Goal: Transaction & Acquisition: Purchase product/service

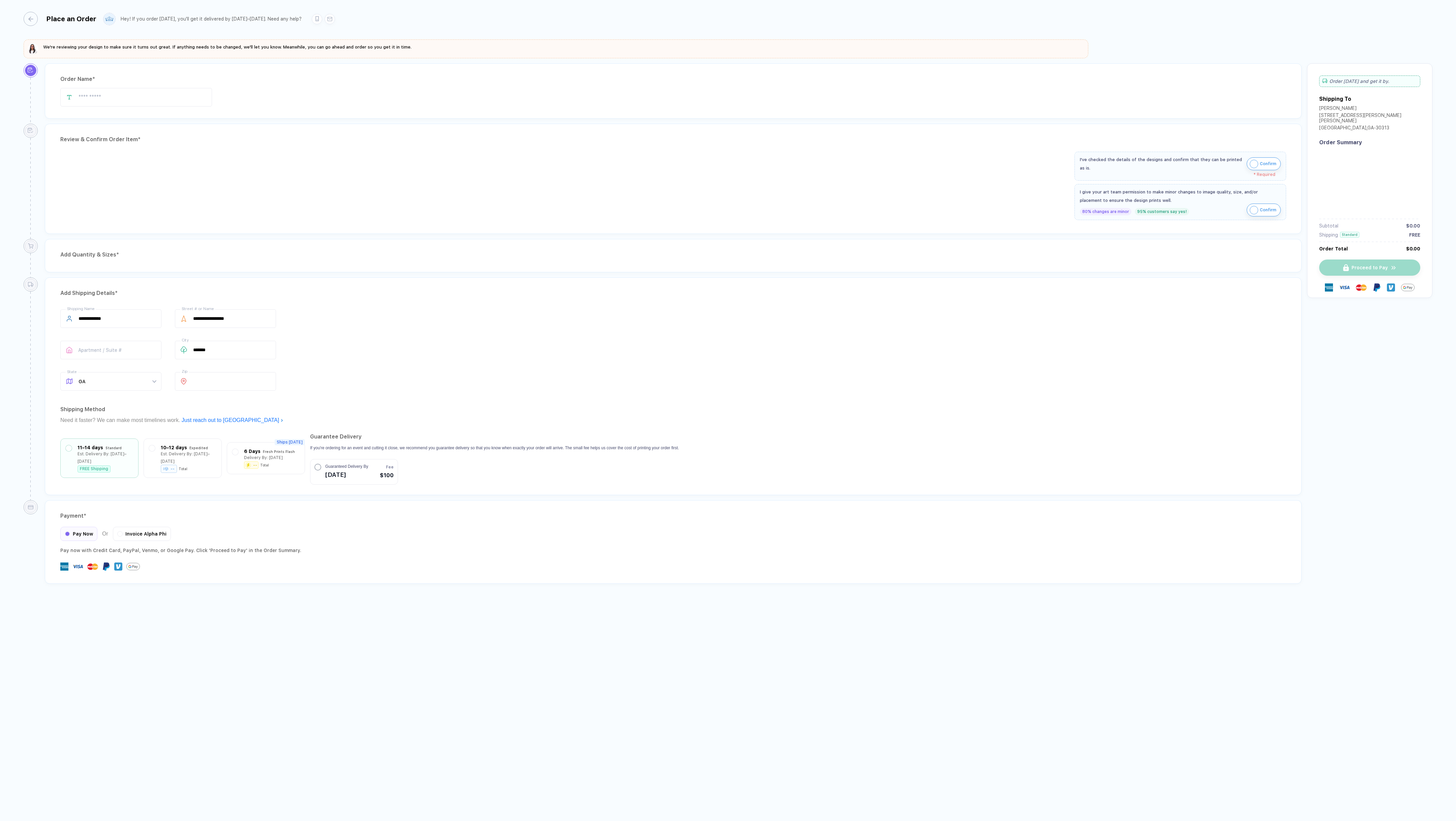
type input "**********"
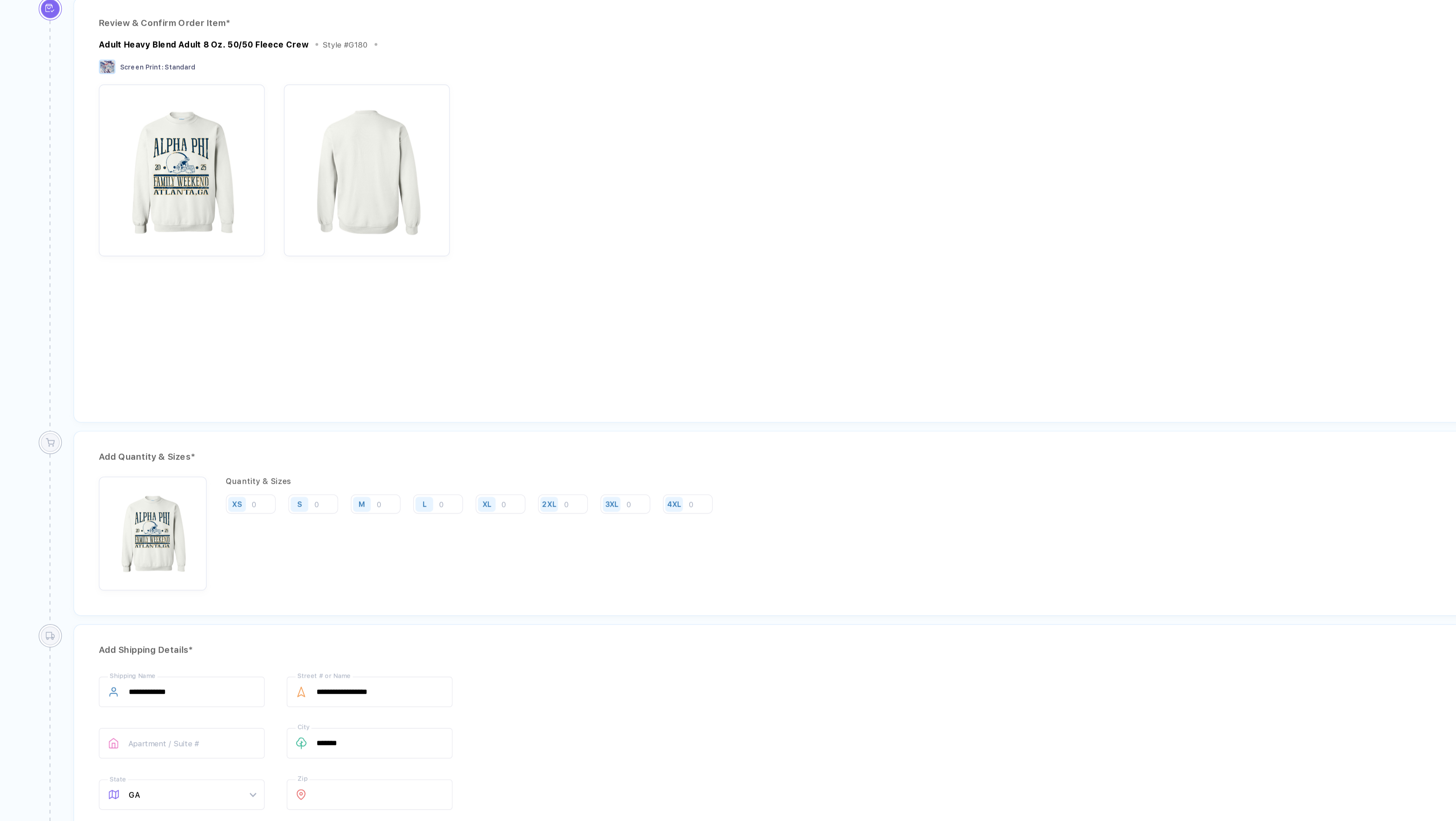
scroll to position [38, 0]
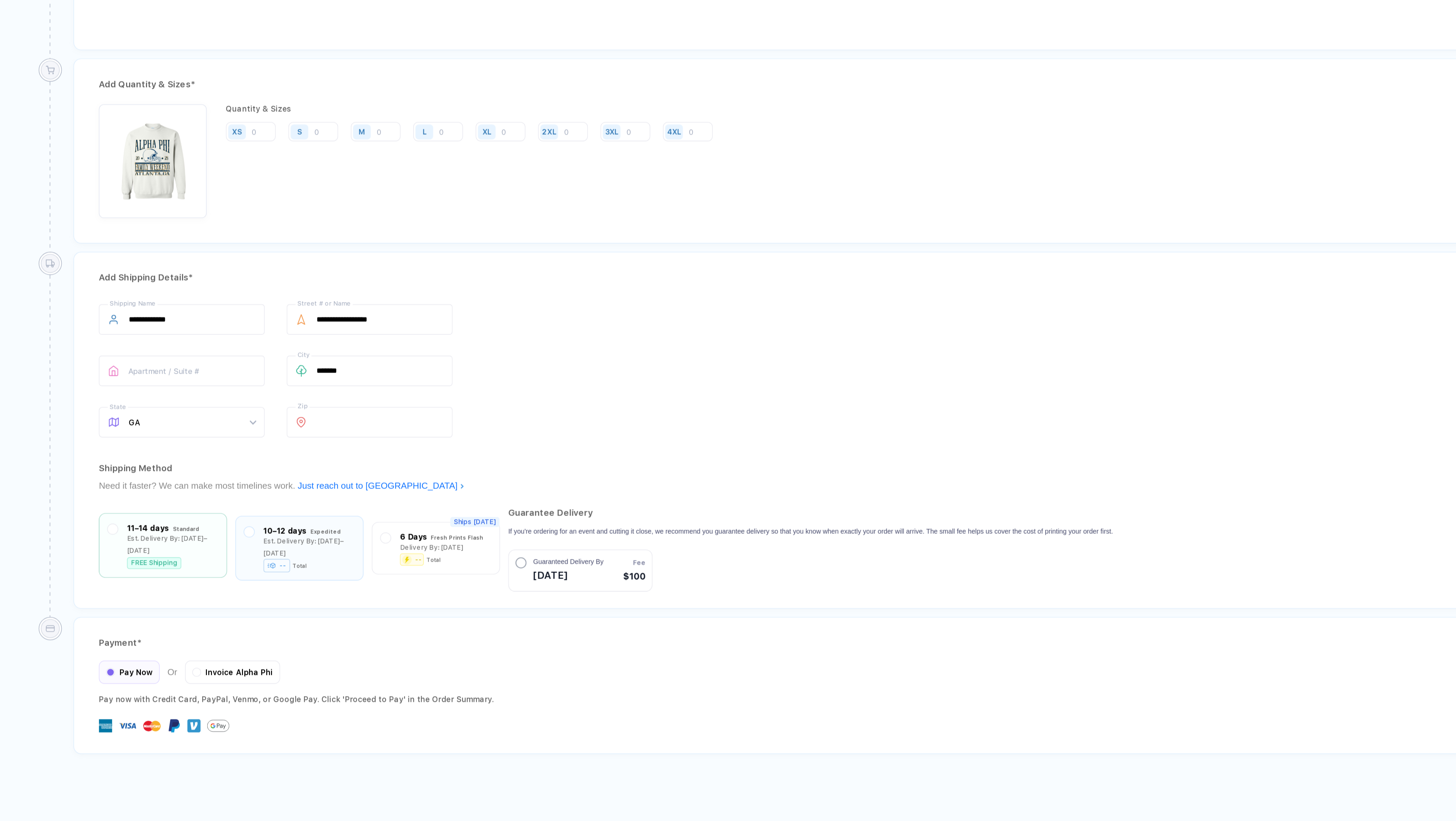
click at [93, 660] on div "FREE Shipping" at bounding box center [94, 664] width 33 height 7
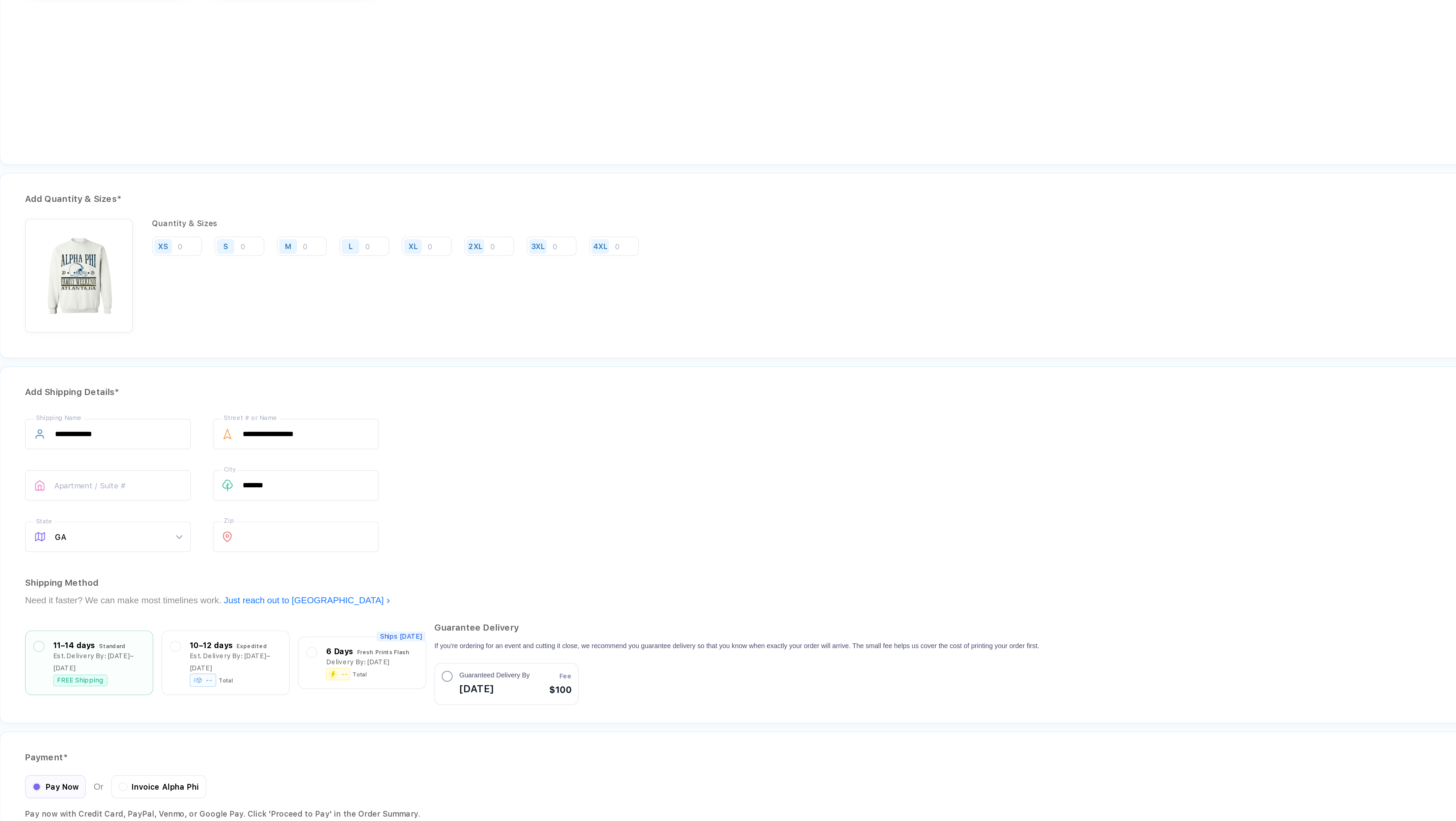
click at [321, 660] on circle "button" at bounding box center [318, 662] width 6 height 6
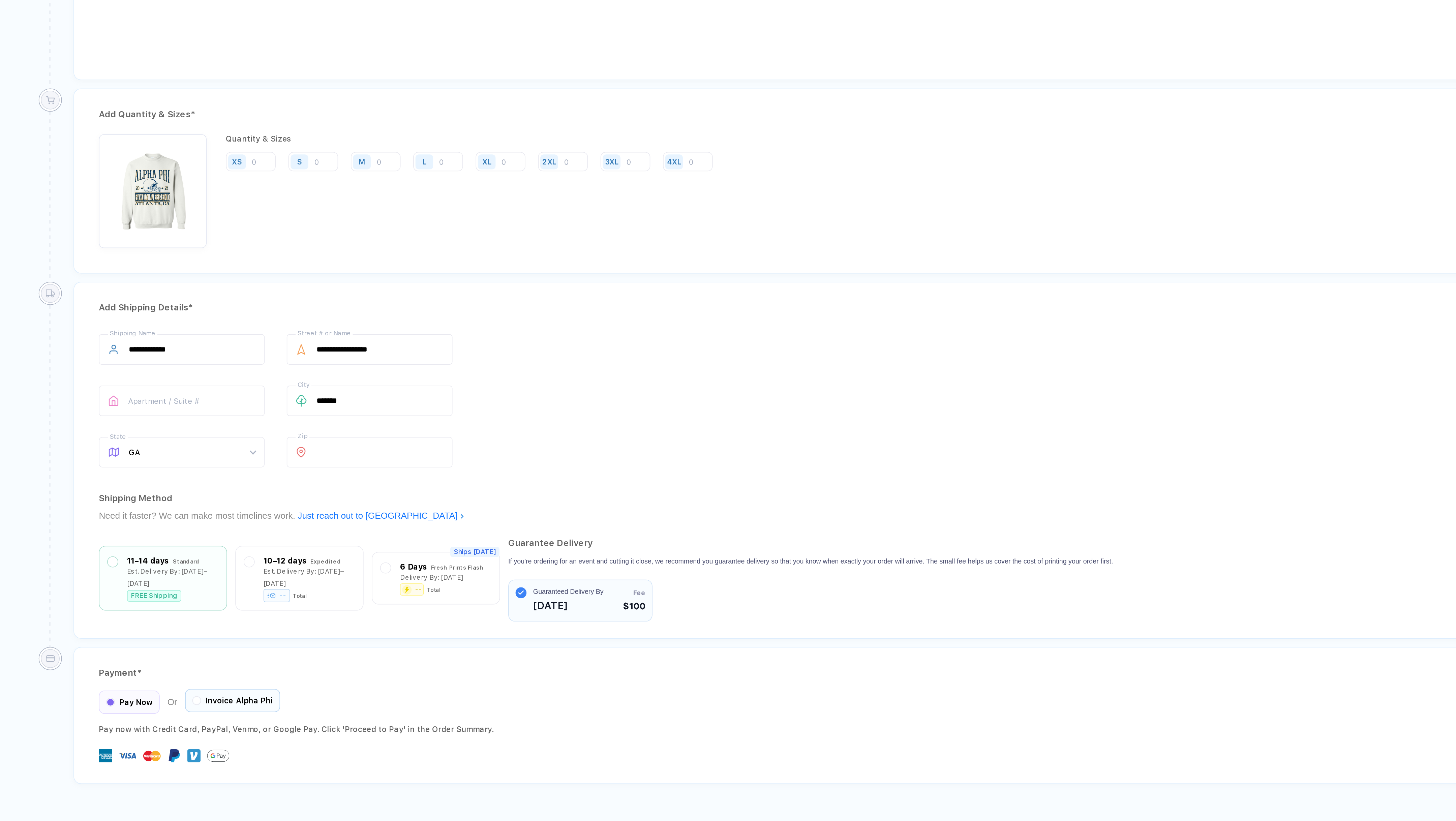
click at [130, 722] on div "Invoice Alpha Phi" at bounding box center [141, 729] width 58 height 14
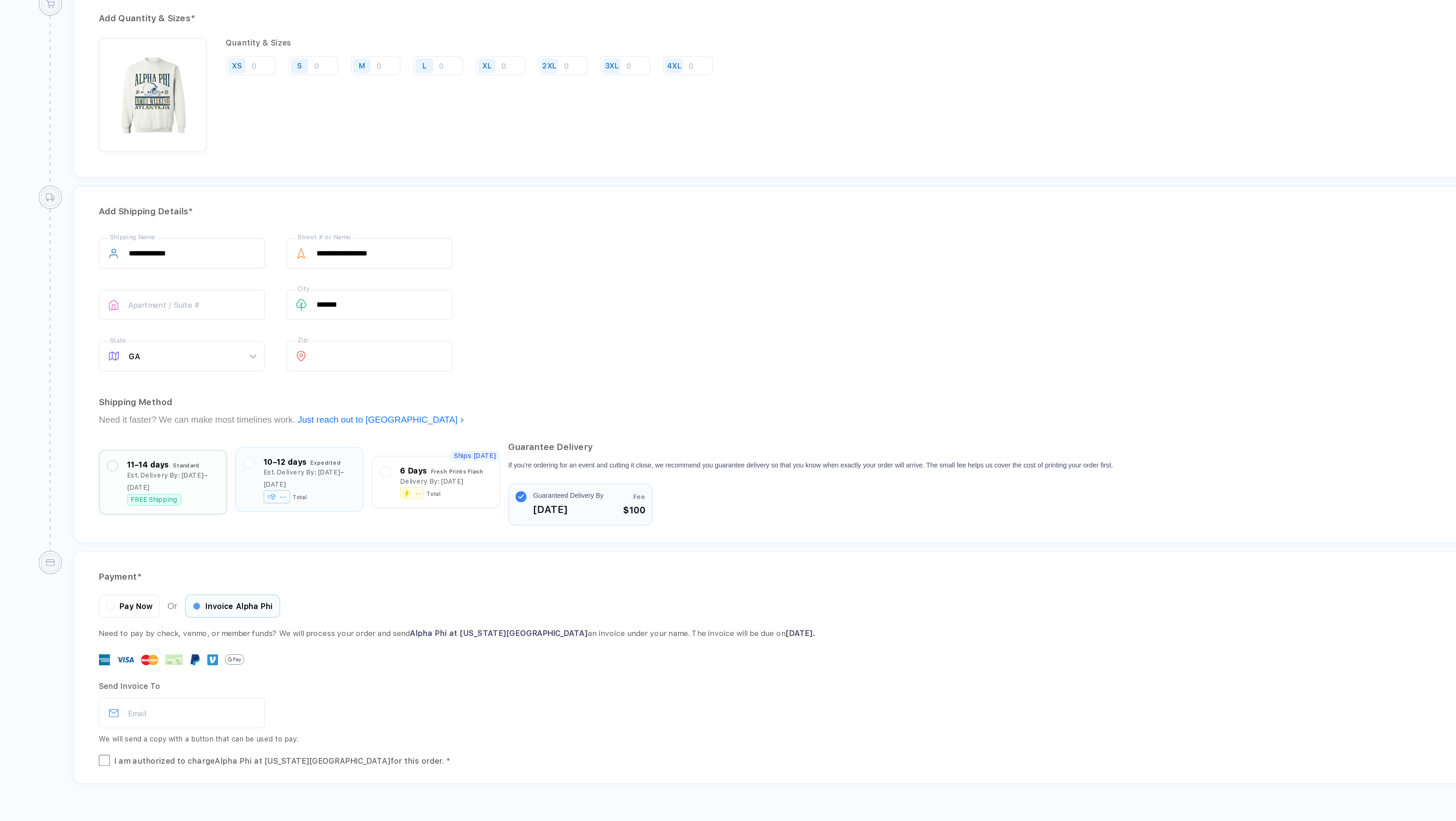
scroll to position [96, 0]
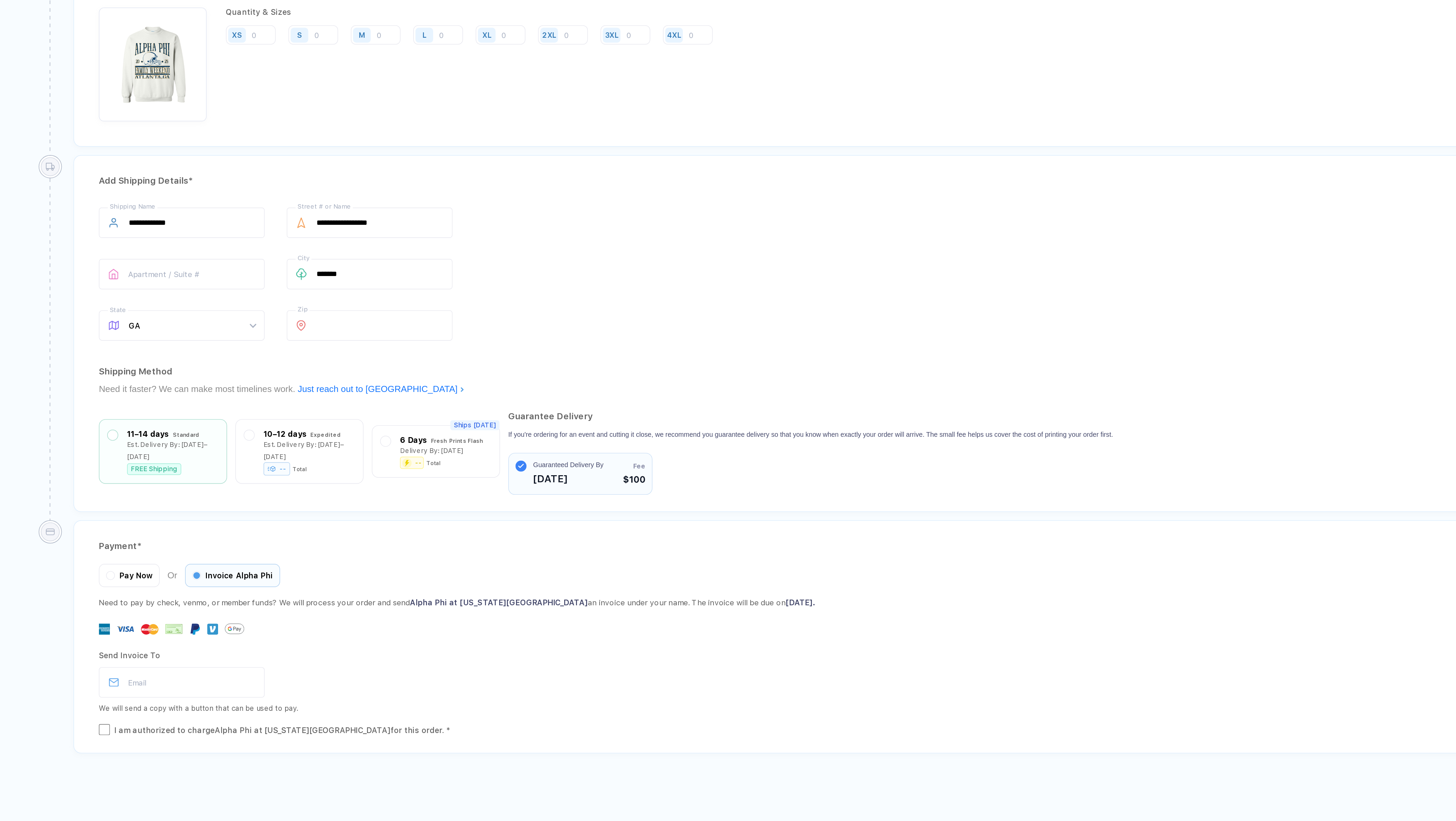
click at [128, 726] on div "Send Invoice To Email We will send a copy with a button that can be used to pay." at bounding box center [673, 736] width 1226 height 42
click at [126, 731] on input "email" at bounding box center [111, 736] width 101 height 19
type input "**********"
type input "**"
click at [241, 715] on div "Send Invoice To" at bounding box center [673, 720] width 1226 height 11
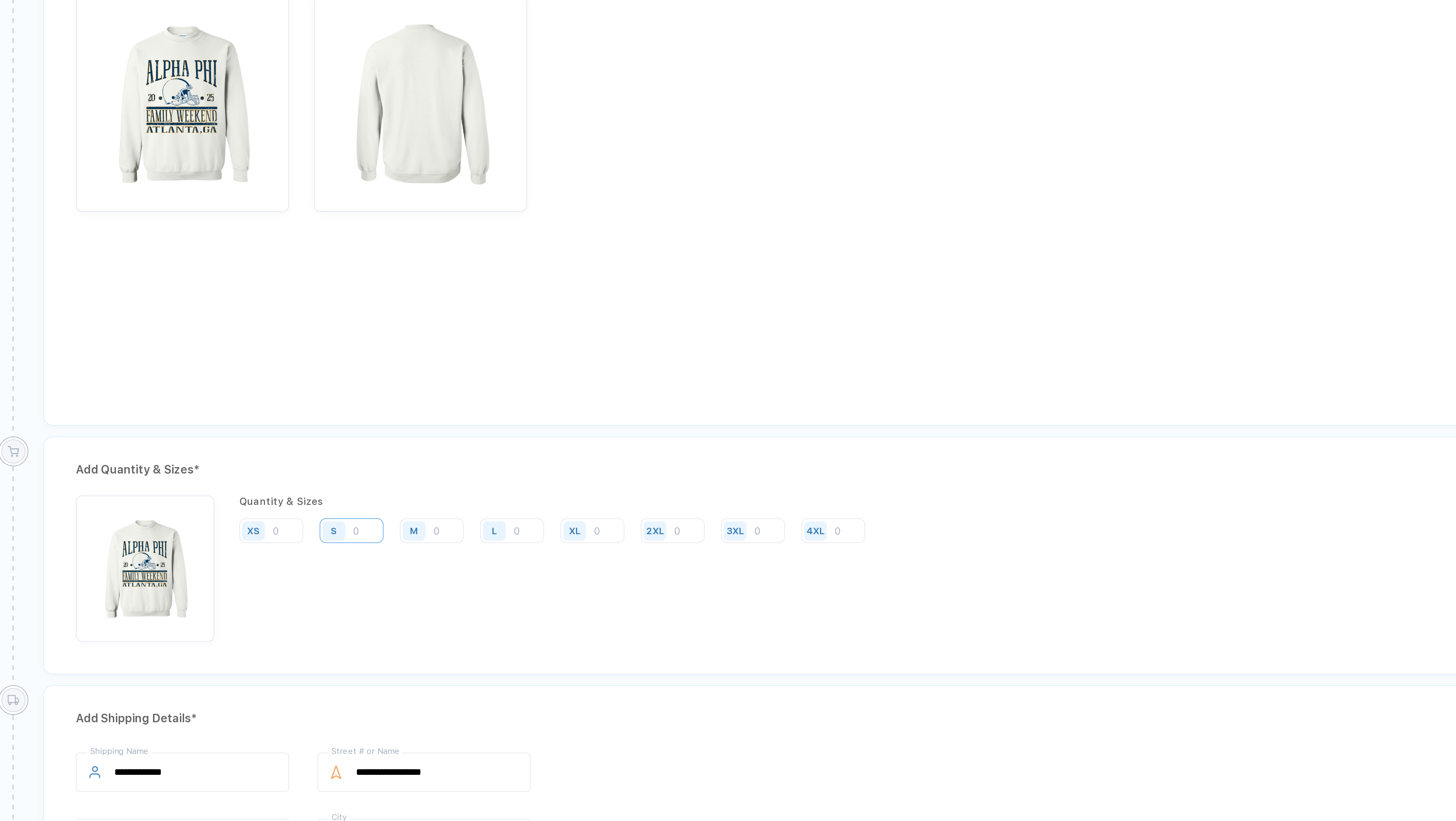
click at [199, 339] on input "number" at bounding box center [191, 341] width 30 height 11
type input "3"
click at [235, 339] on input "number" at bounding box center [229, 341] width 30 height 11
type input "22"
click at [272, 339] on input "number" at bounding box center [267, 341] width 30 height 11
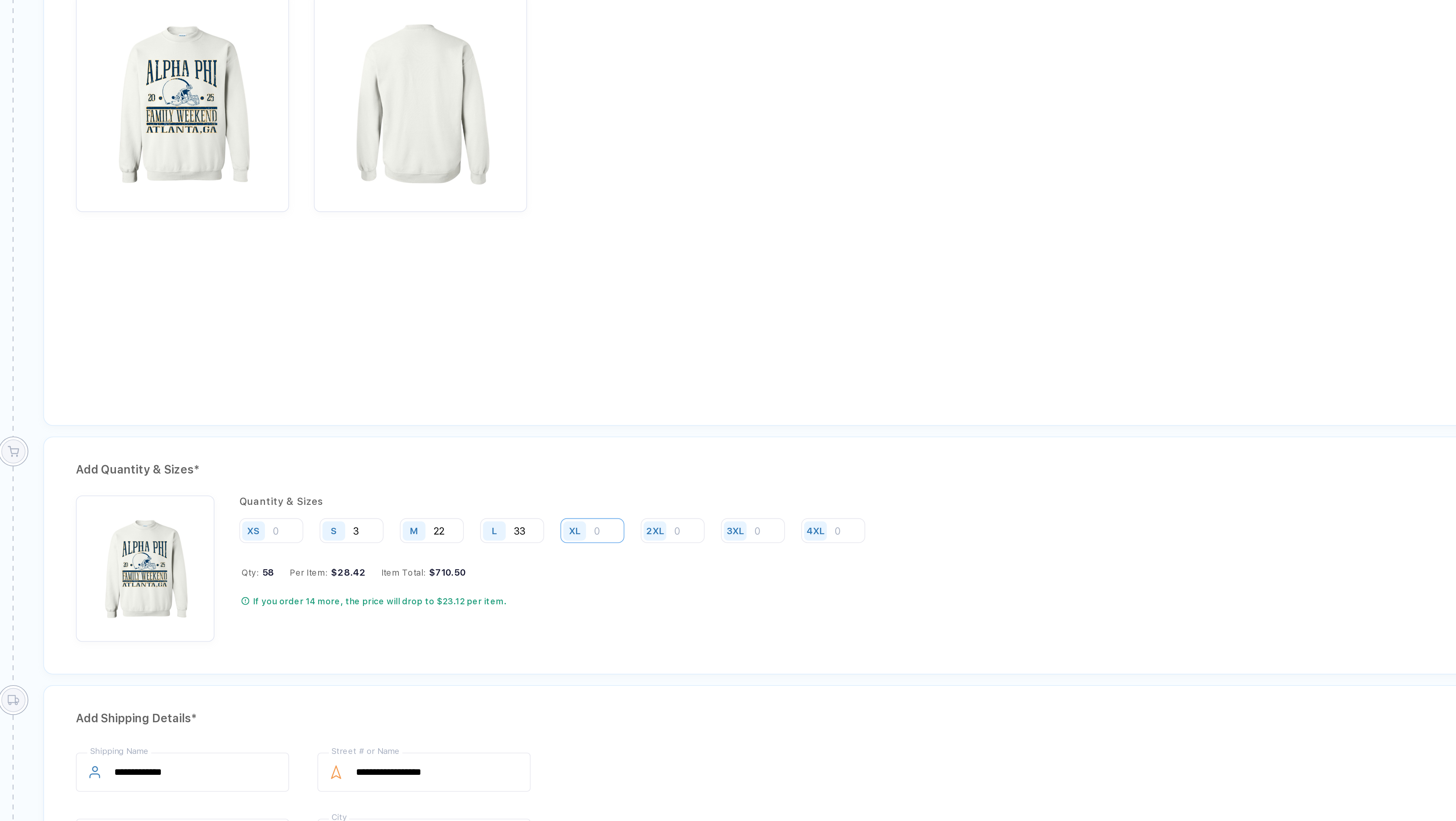
type input "33"
click at [306, 339] on input "number" at bounding box center [305, 341] width 30 height 11
type input "14"
click at [349, 336] on input "number" at bounding box center [343, 341] width 30 height 11
type input "3"
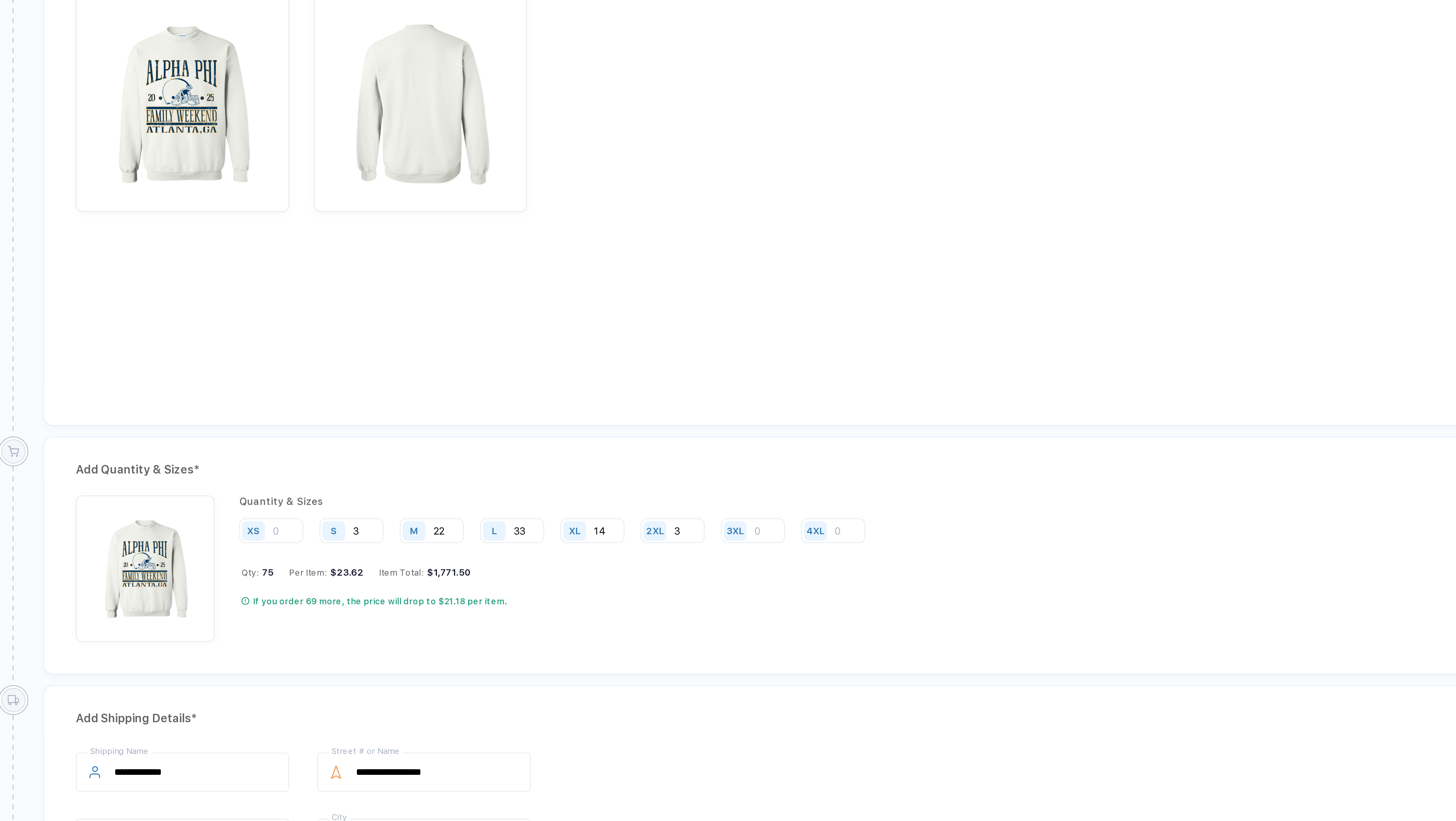
click at [323, 282] on div "Review & Confirm Order Item * Adult Heavy Blend Adult 8 Oz. 50/50 Fleece Crew S…" at bounding box center [672, 162] width 1257 height 260
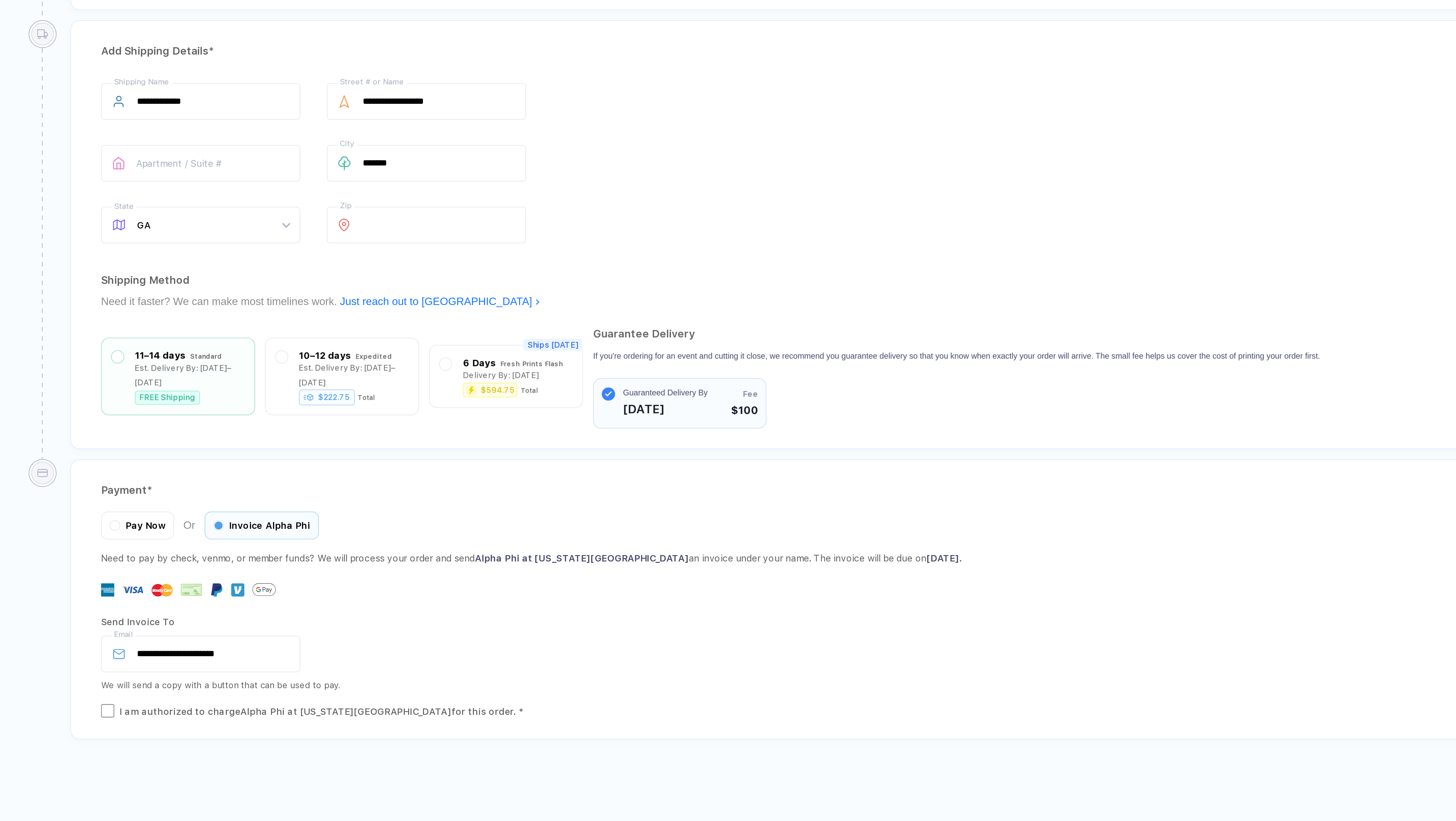
scroll to position [0, 0]
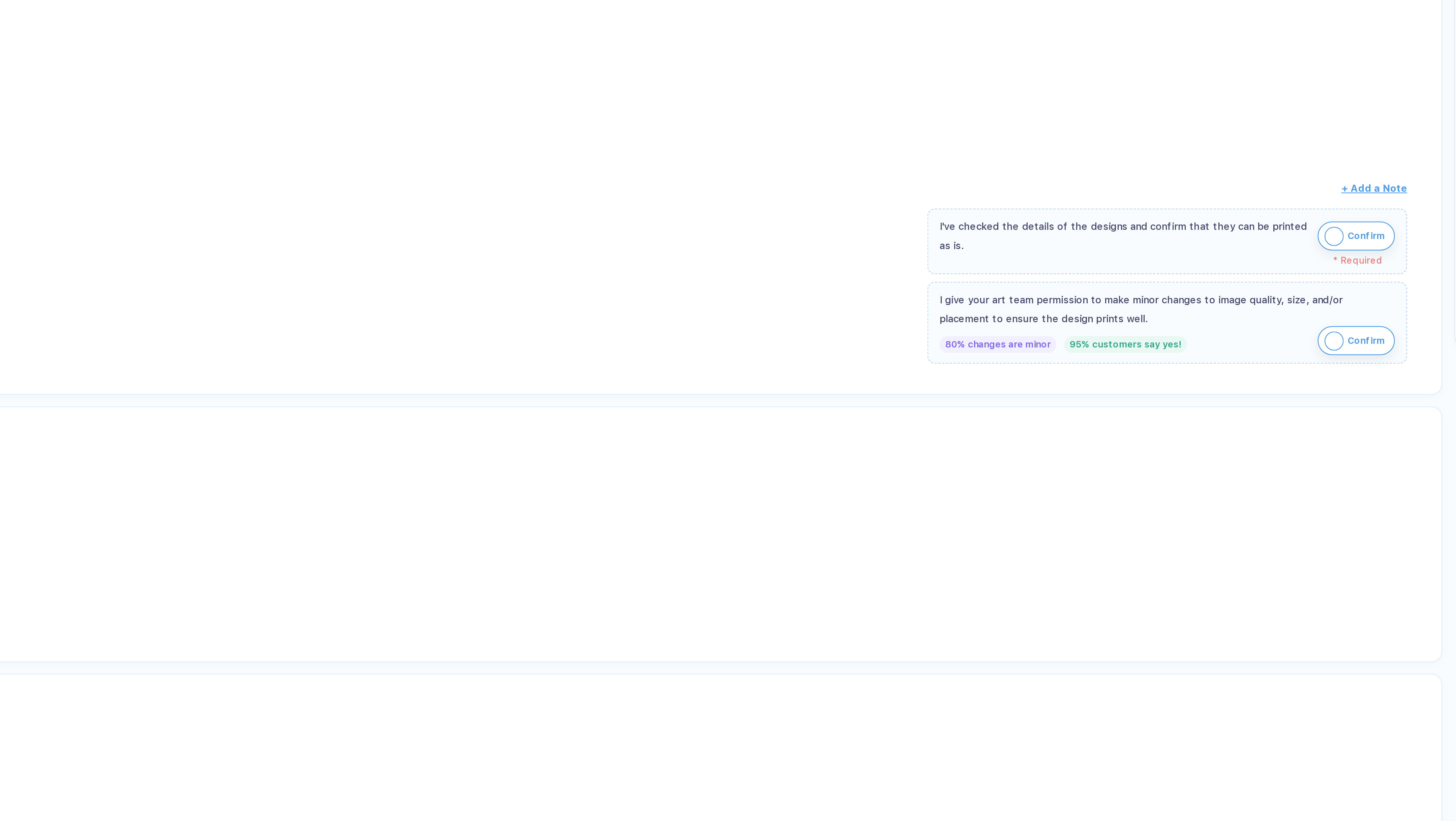
click at [1254, 217] on img "button" at bounding box center [1254, 222] width 9 height 9
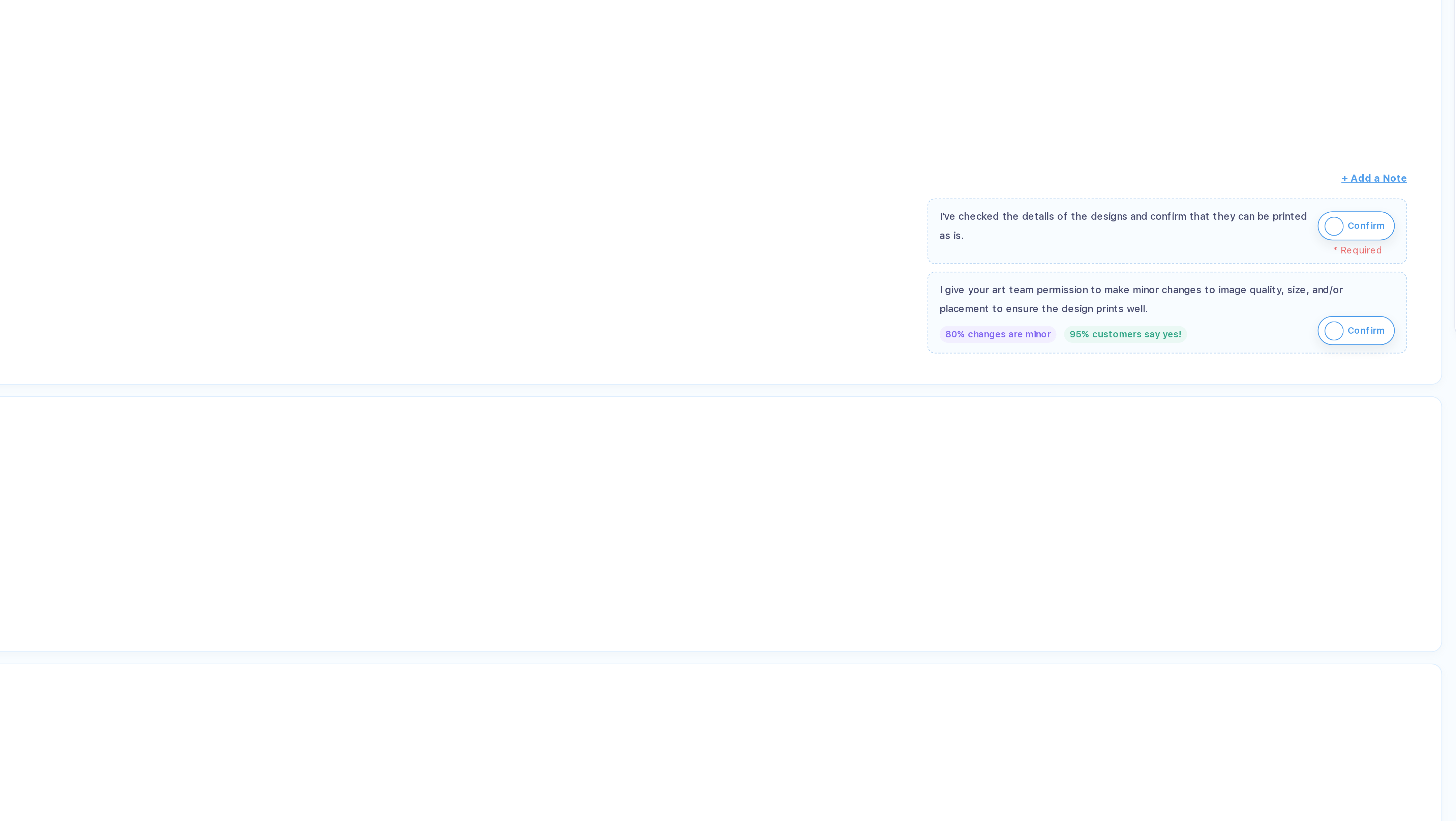
scroll to position [1, 0]
click at [1251, 263] on img "button" at bounding box center [1254, 267] width 9 height 9
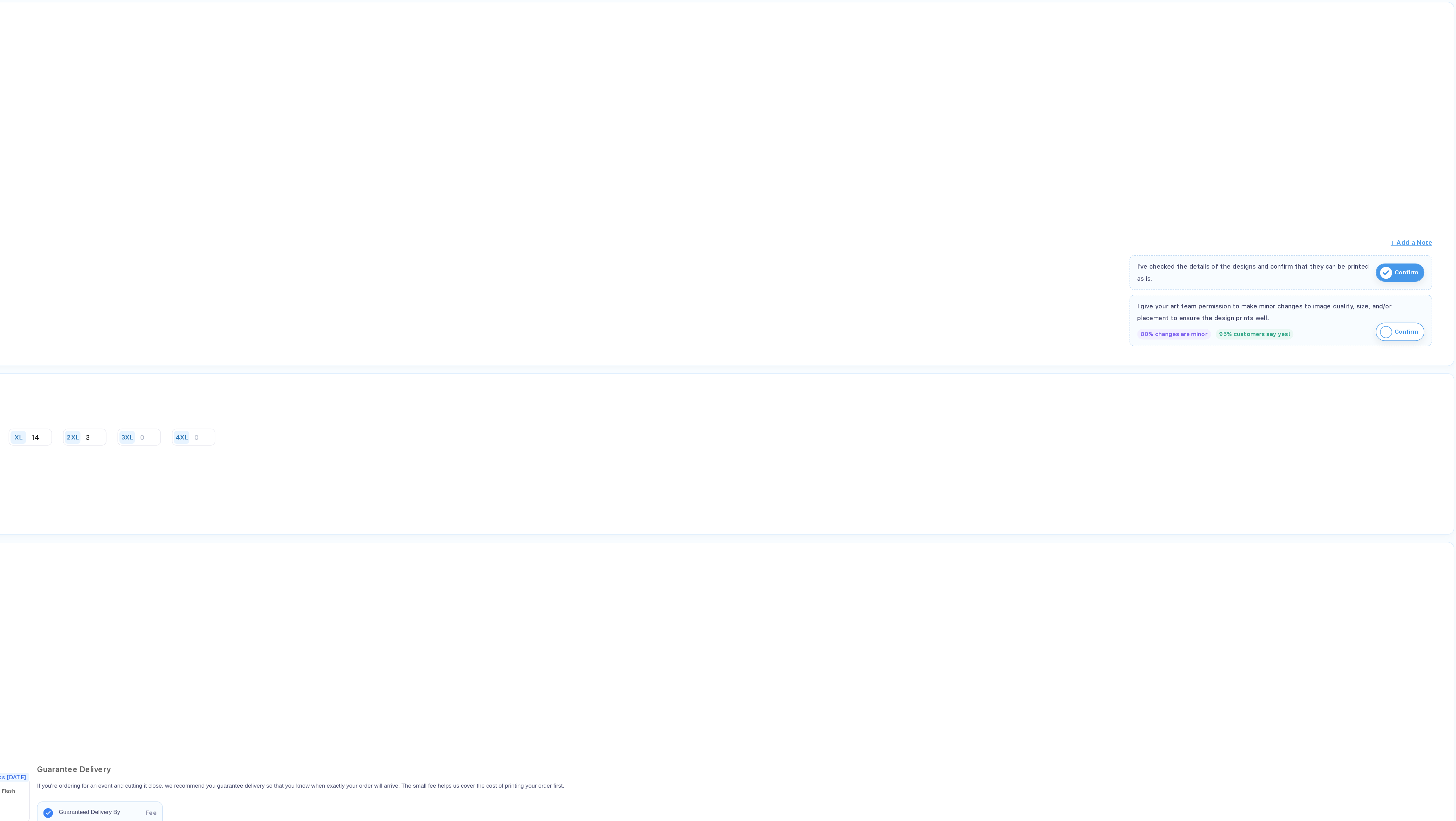
click at [1249, 265] on img "button" at bounding box center [1254, 267] width 9 height 9
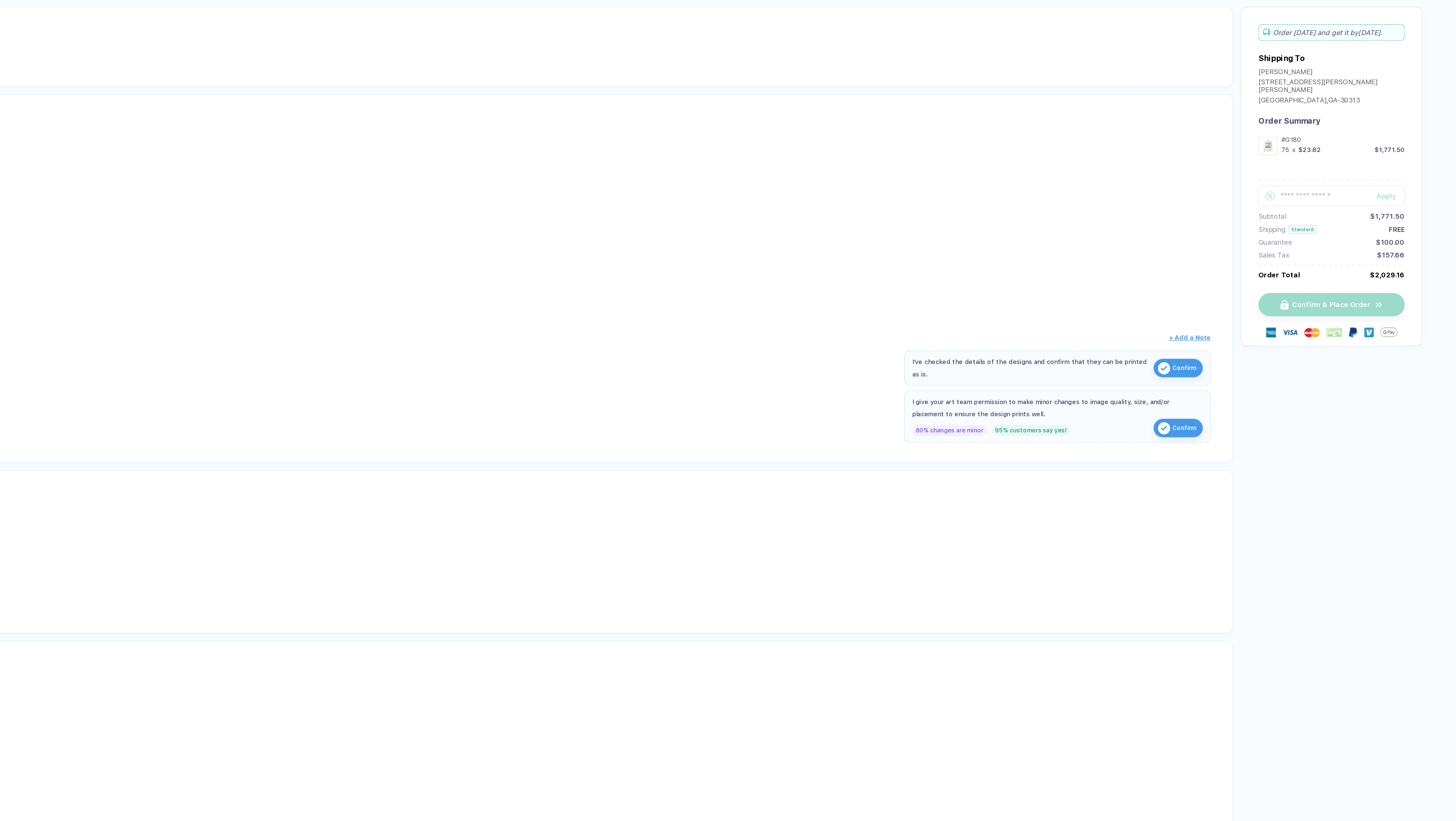
scroll to position [0, 0]
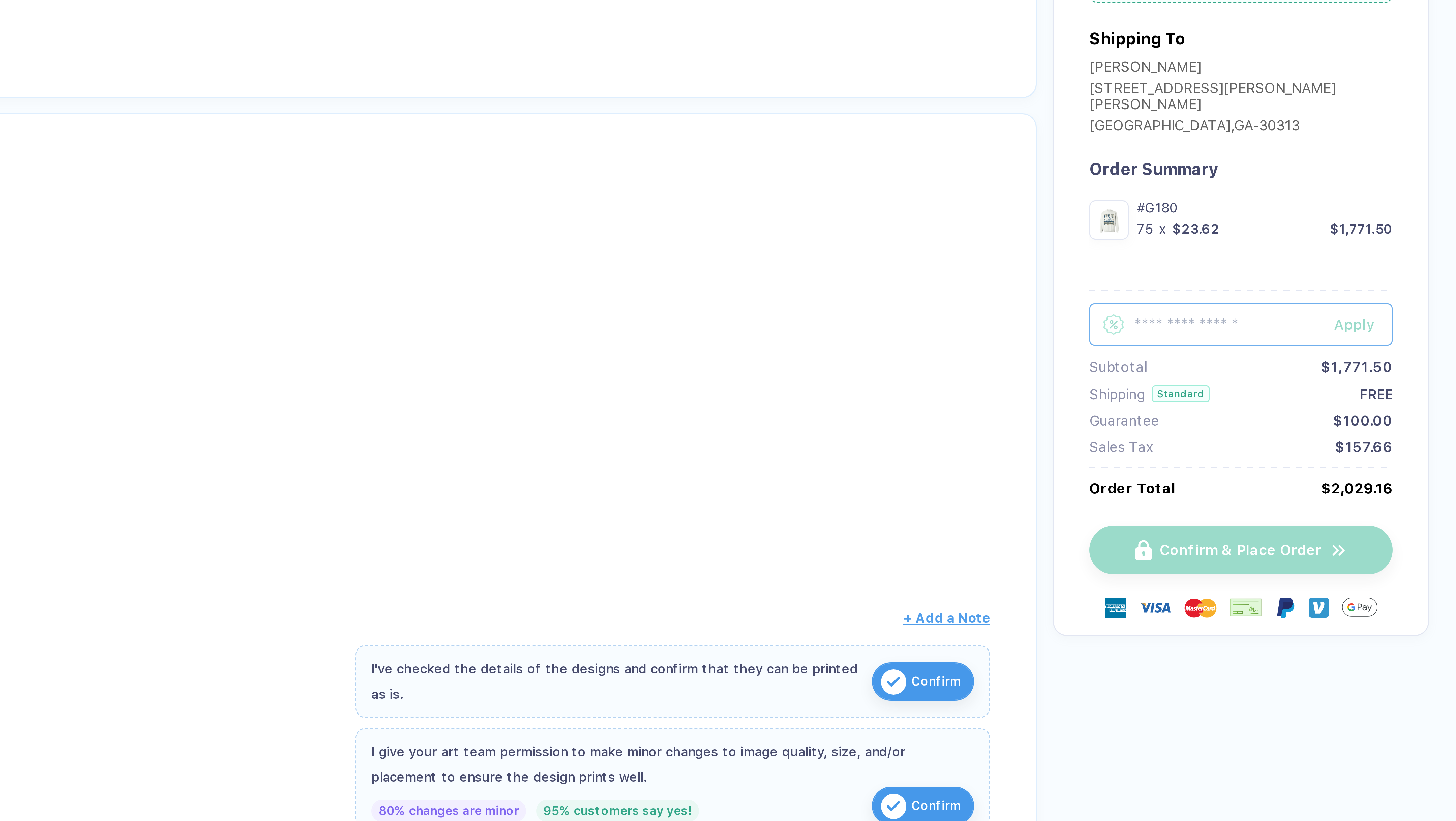
click at [1376, 190] on input "text" at bounding box center [1369, 193] width 101 height 14
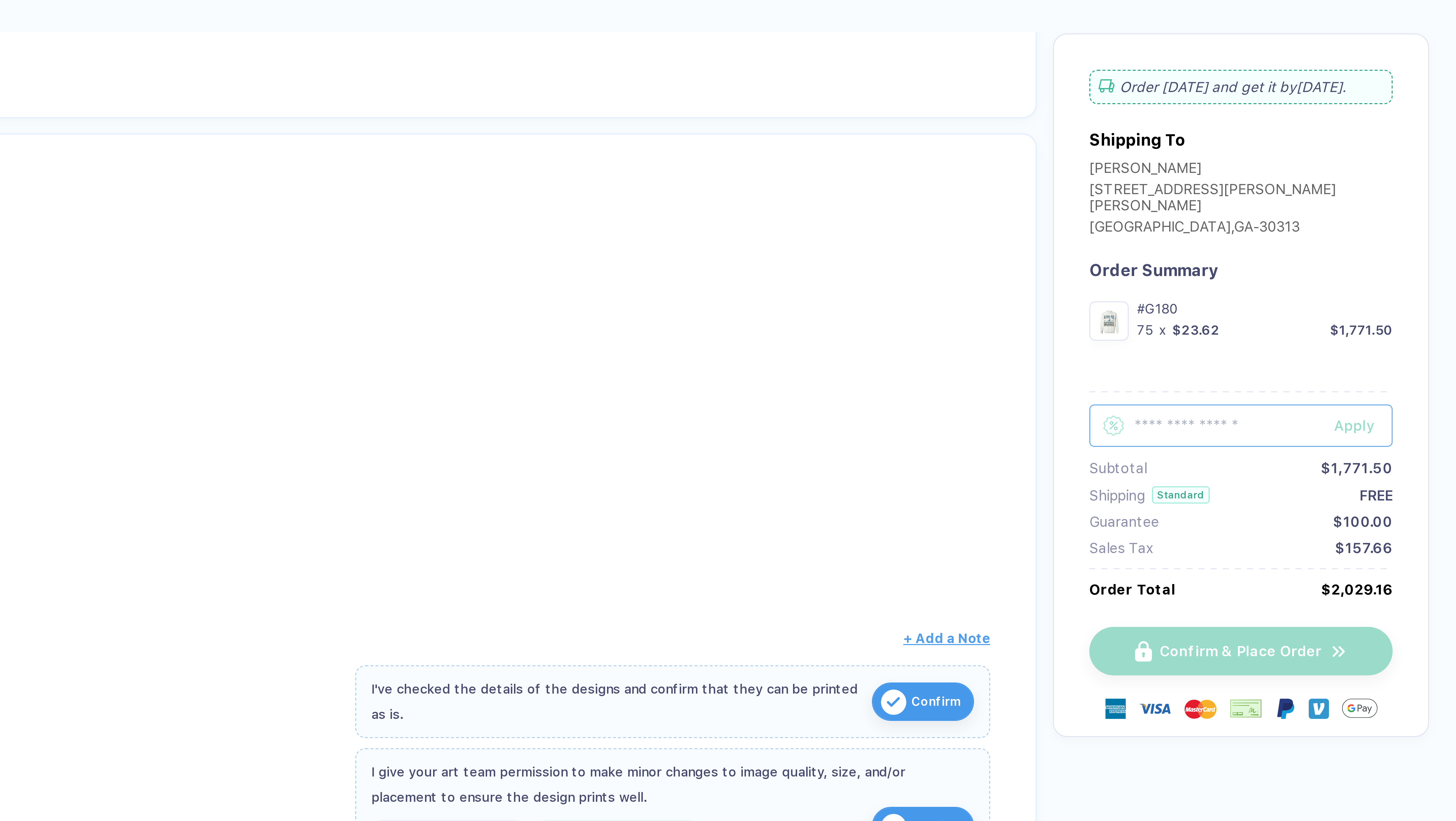
scroll to position [77, 0]
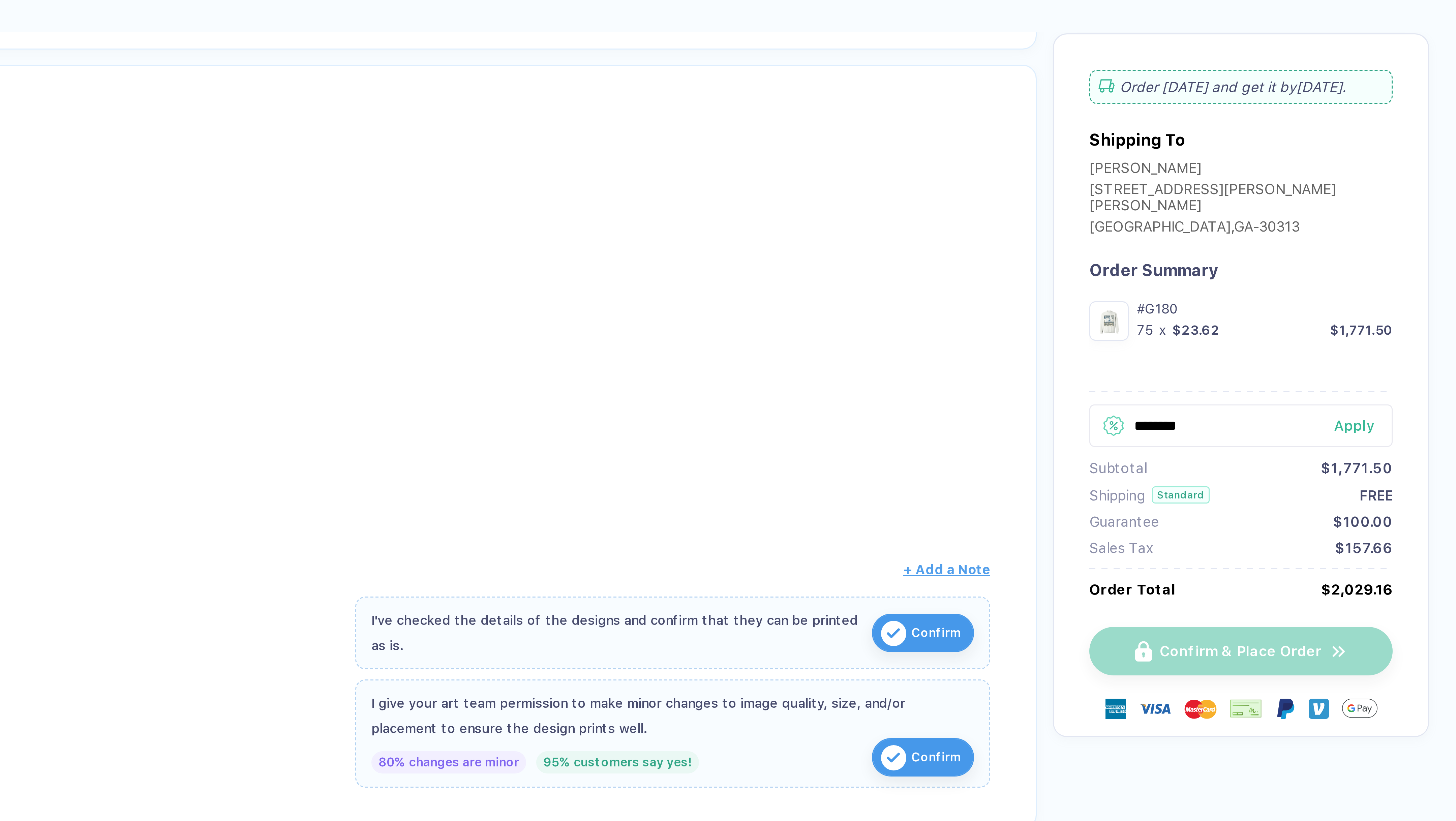
type input "********"
click at [1405, 164] on div "Apply" at bounding box center [1410, 166] width 19 height 6
drag, startPoint x: 1371, startPoint y: 156, endPoint x: 1310, endPoint y: 156, distance: 61.0
click at [1310, 156] on div "Order [DATE] and get it by [DATE] . Shipping To [PERSON_NAME] [STREET_ADDRESS][…" at bounding box center [1369, 152] width 126 height 235
click at [1272, 146] on div at bounding box center [673, 151] width 1226 height 105
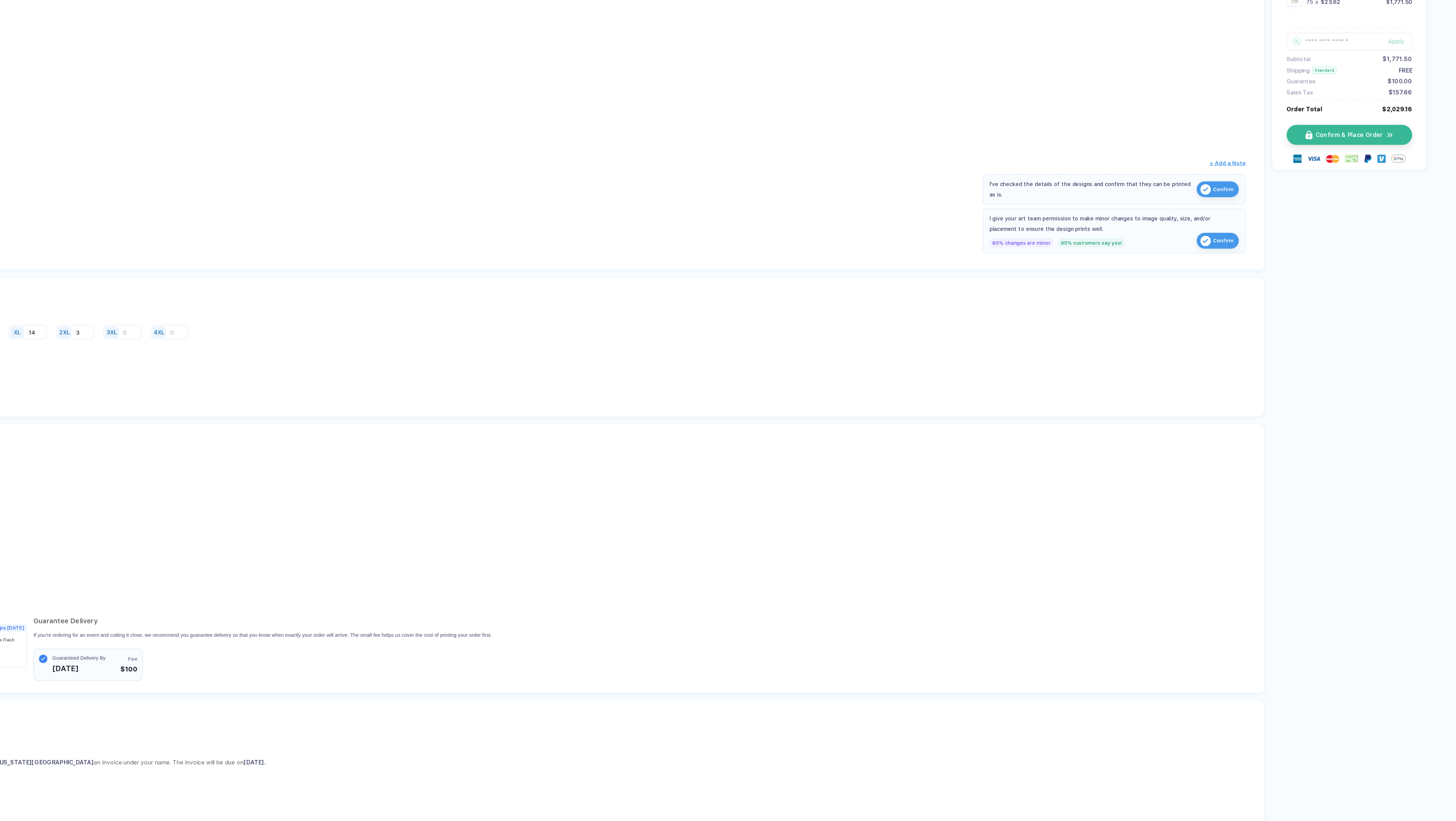
scroll to position [0, 0]
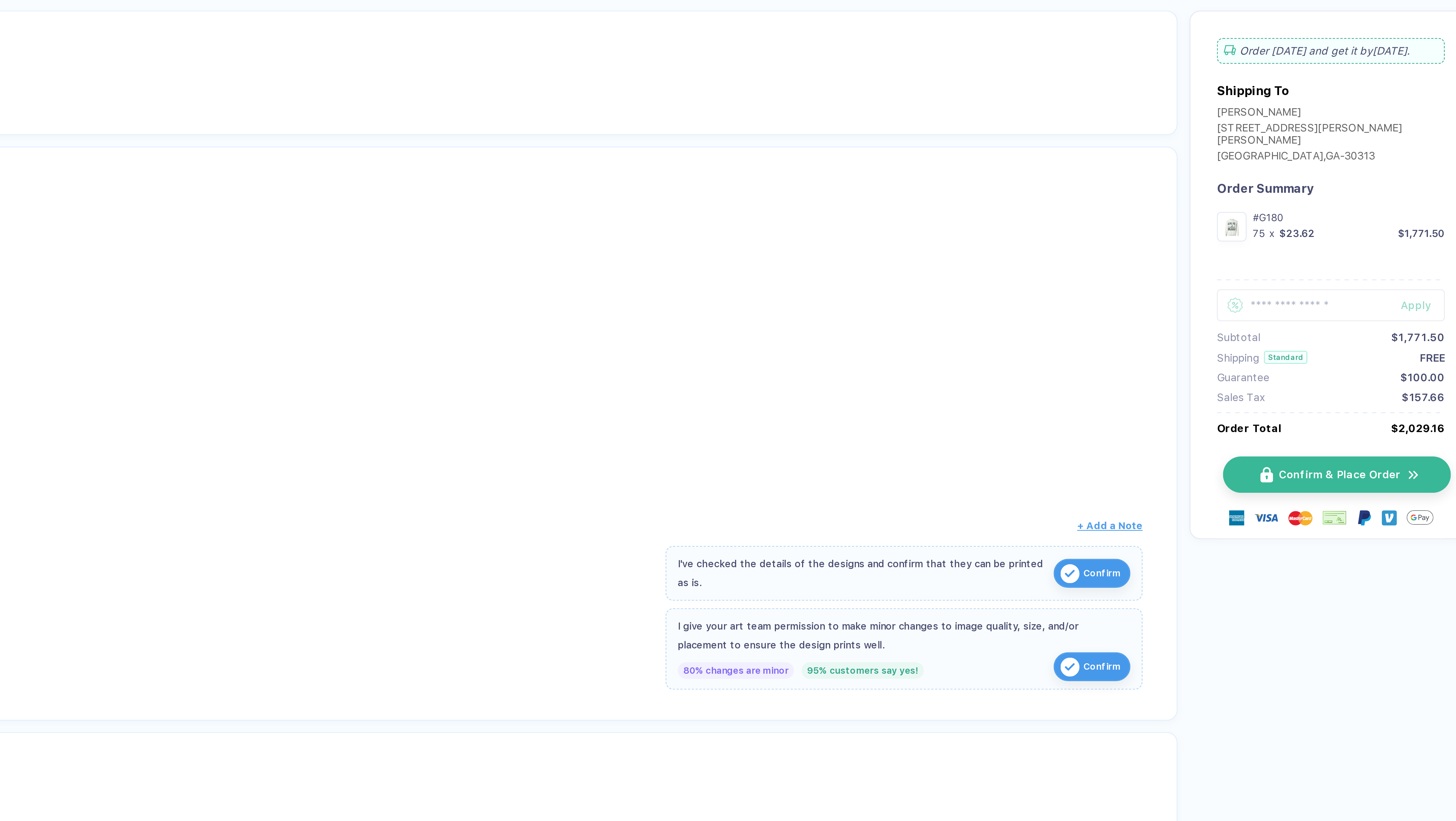
click at [1347, 266] on span "Confirm & Place Order" at bounding box center [1373, 268] width 54 height 6
